Goal: Task Accomplishment & Management: Use online tool/utility

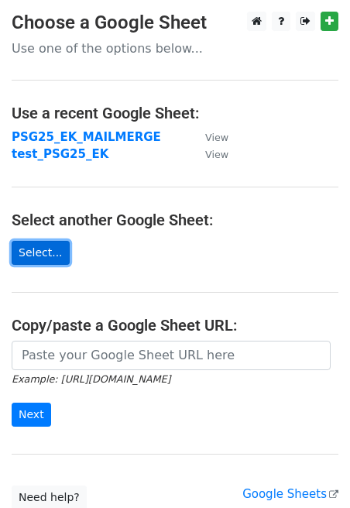
click at [32, 250] on link "Select..." at bounding box center [41, 253] width 58 height 24
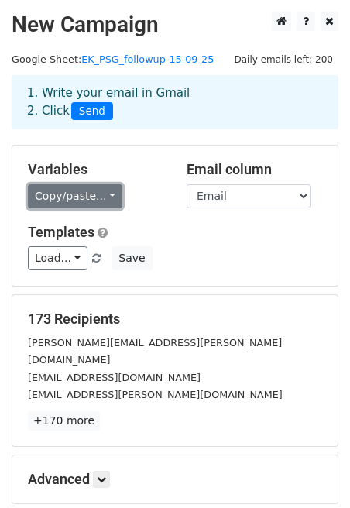
click at [98, 194] on link "Copy/paste..." at bounding box center [75, 196] width 95 height 24
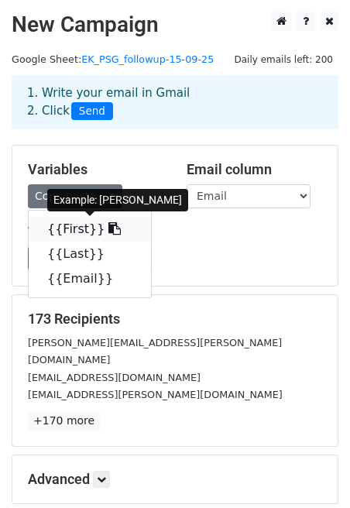
click at [88, 224] on link "{{First}}" at bounding box center [90, 229] width 122 height 25
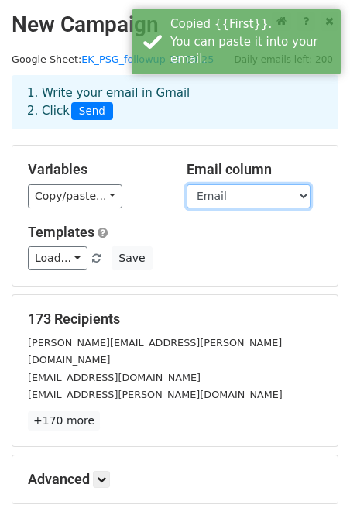
click at [215, 199] on select "First Last Email" at bounding box center [249, 196] width 124 height 24
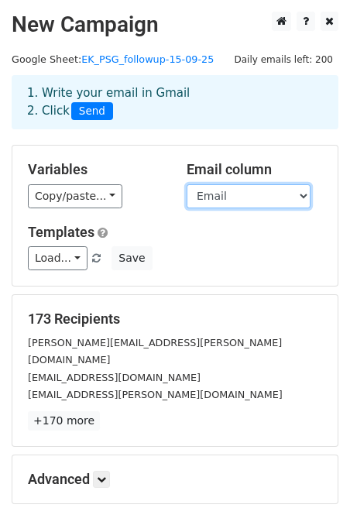
click at [187, 184] on select "First Last Email" at bounding box center [249, 196] width 124 height 24
click at [194, 266] on div "Load... Webinar Invitation Order Confirmation Trial Expiration Warning Newslett…" at bounding box center [175, 258] width 318 height 24
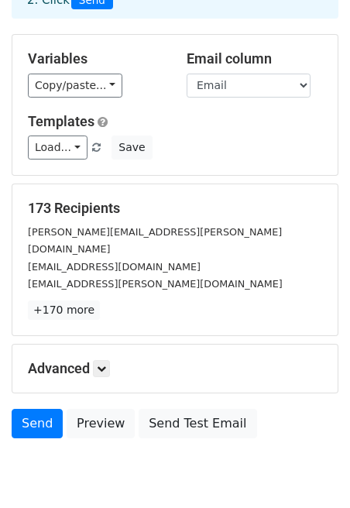
scroll to position [155, 0]
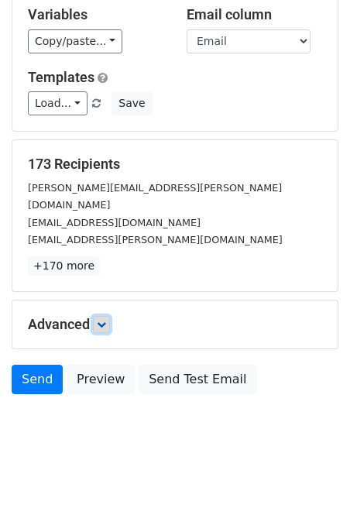
click at [105, 320] on icon at bounding box center [101, 324] width 9 height 9
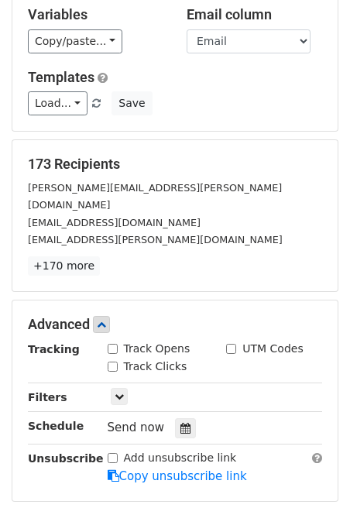
click at [114, 344] on input "Track Opens" at bounding box center [113, 349] width 10 height 10
checkbox input "true"
click at [114, 362] on input "Track Clicks" at bounding box center [113, 367] width 10 height 10
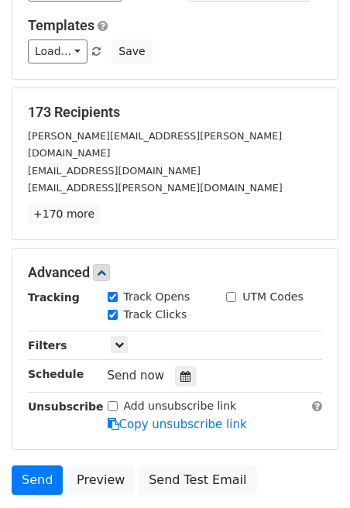
scroll to position [222, 0]
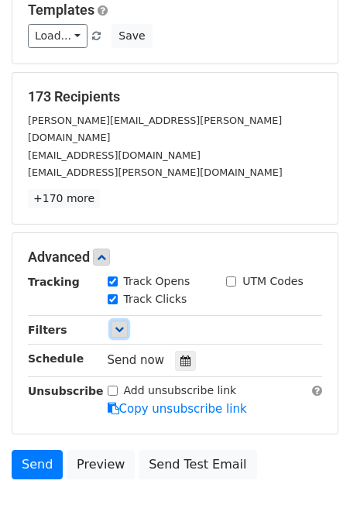
click at [118, 325] on icon at bounding box center [119, 329] width 9 height 9
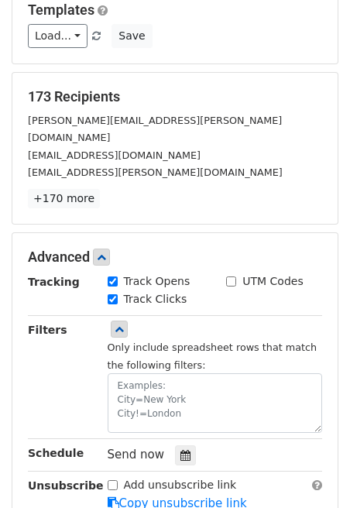
click at [112, 295] on input "Track Clicks" at bounding box center [113, 300] width 10 height 10
checkbox input "false"
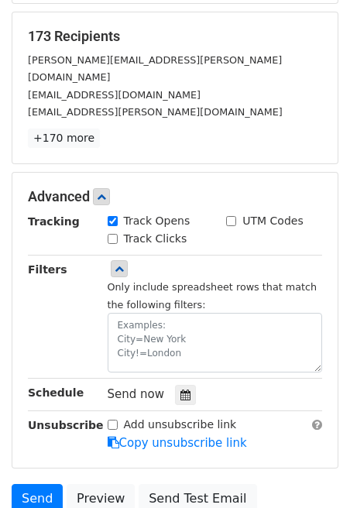
scroll to position [401, 0]
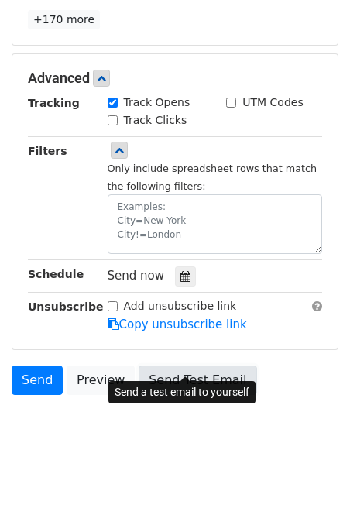
click at [176, 372] on link "Send Test Email" at bounding box center [198, 380] width 118 height 29
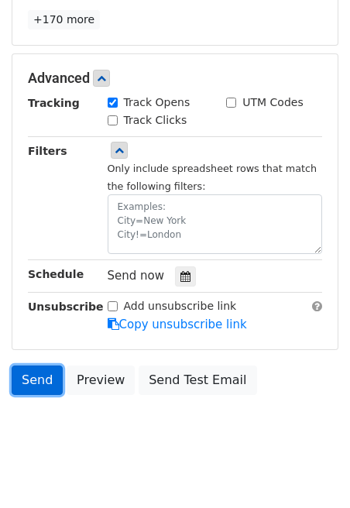
click at [47, 367] on link "Send" at bounding box center [37, 380] width 51 height 29
